Goal: Check status: Check status

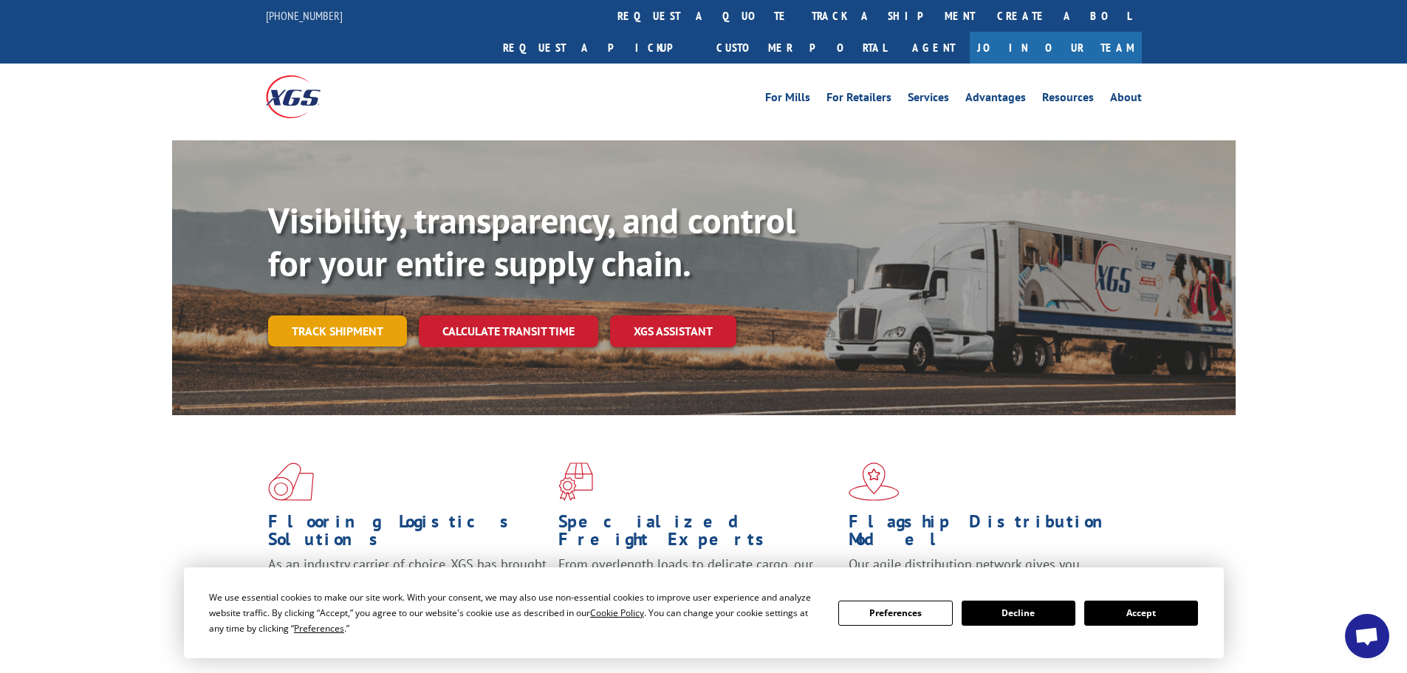
click at [341, 315] on link "Track shipment" at bounding box center [337, 330] width 139 height 31
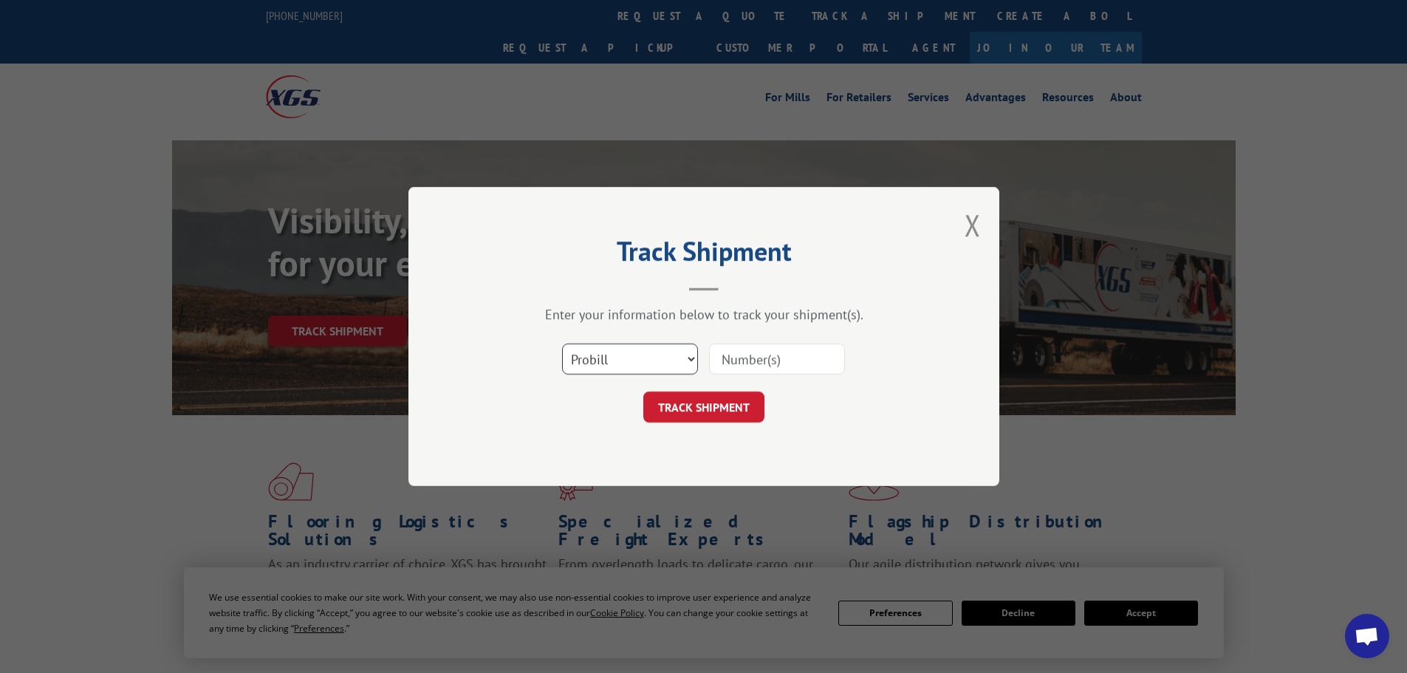
click at [691, 358] on select "Select category... Probill BOL PO" at bounding box center [630, 359] width 136 height 31
select select "bol"
click at [562, 344] on select "Select category... Probill BOL PO" at bounding box center [630, 359] width 136 height 31
click at [735, 362] on input at bounding box center [777, 359] width 136 height 31
paste input "2875268"
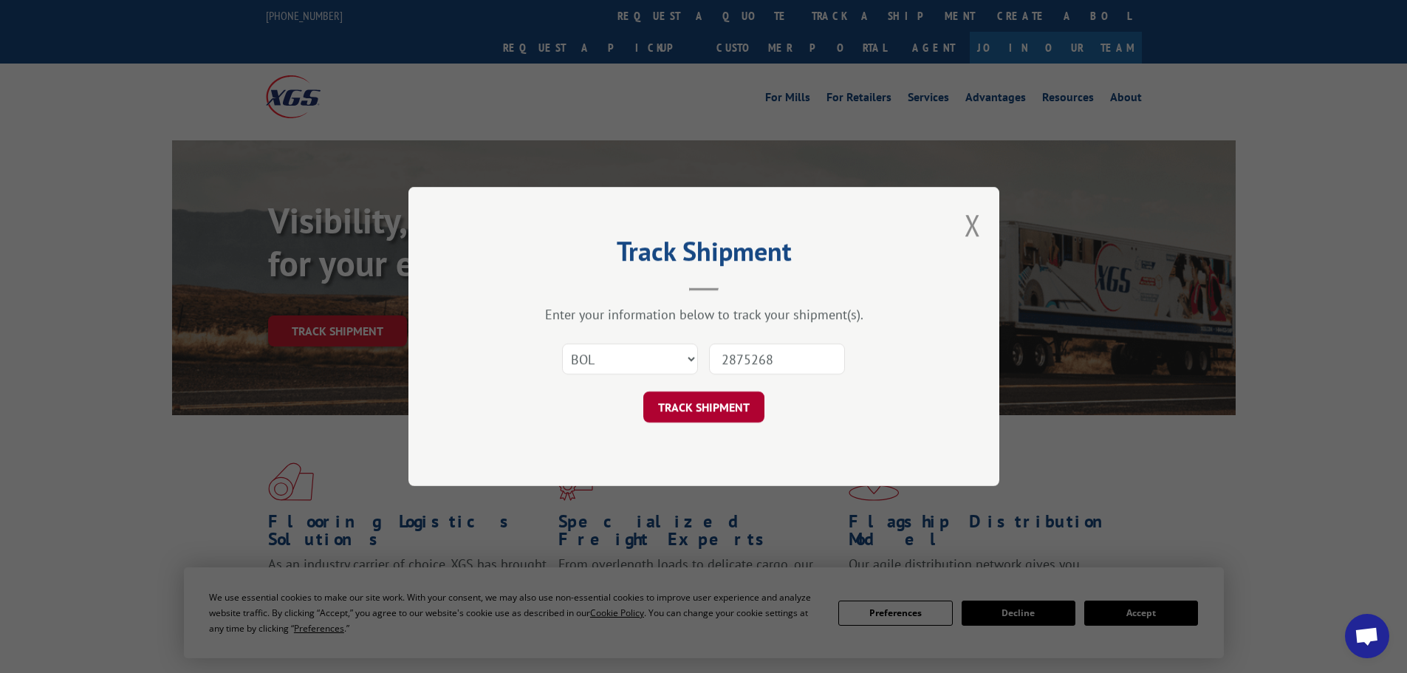
type input "2875268"
click at [728, 405] on button "TRACK SHIPMENT" at bounding box center [703, 407] width 121 height 31
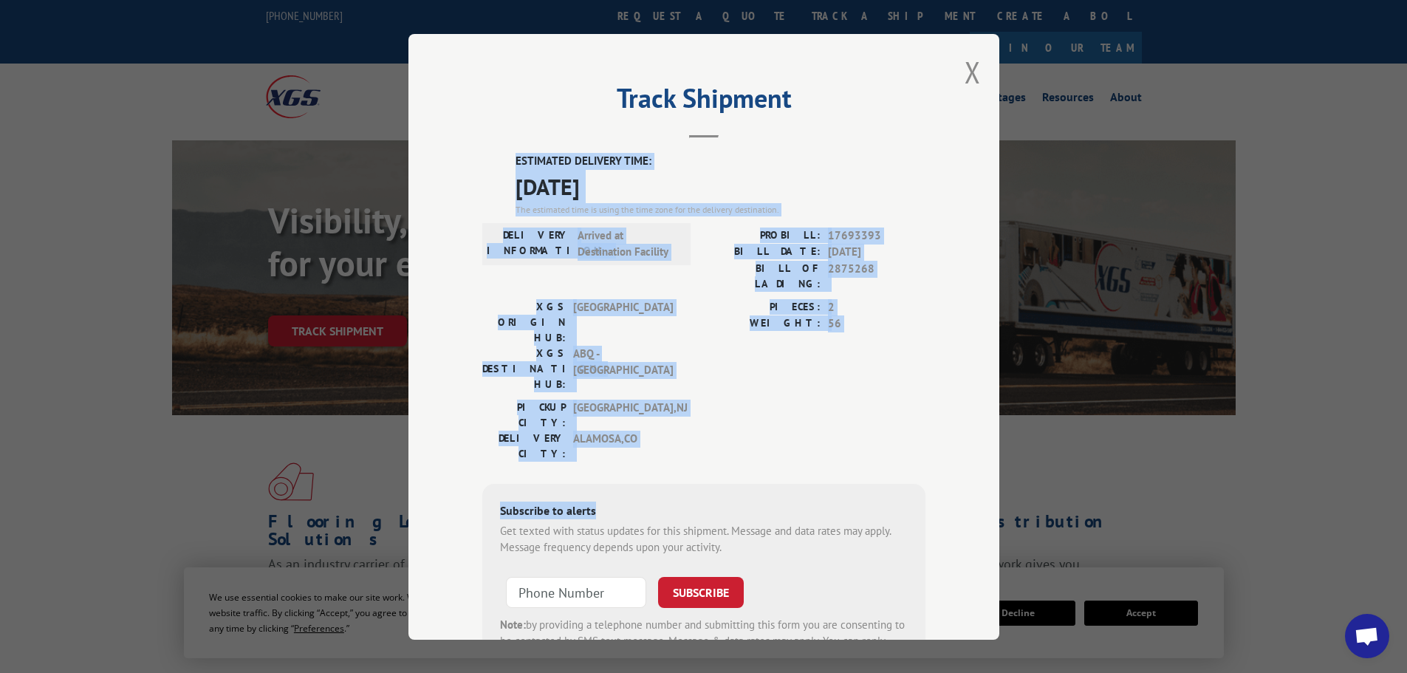
drag, startPoint x: 505, startPoint y: 159, endPoint x: 843, endPoint y: 393, distance: 410.9
click at [843, 393] on div "ESTIMATED DELIVERY TIME: [DATE] The estimated time is using the time zone for t…" at bounding box center [703, 418] width 443 height 531
copy div "ESTIMATED DELIVERY TIME: [DATE] The estimated time is using the time zone for t…"
